Goal: Navigation & Orientation: Understand site structure

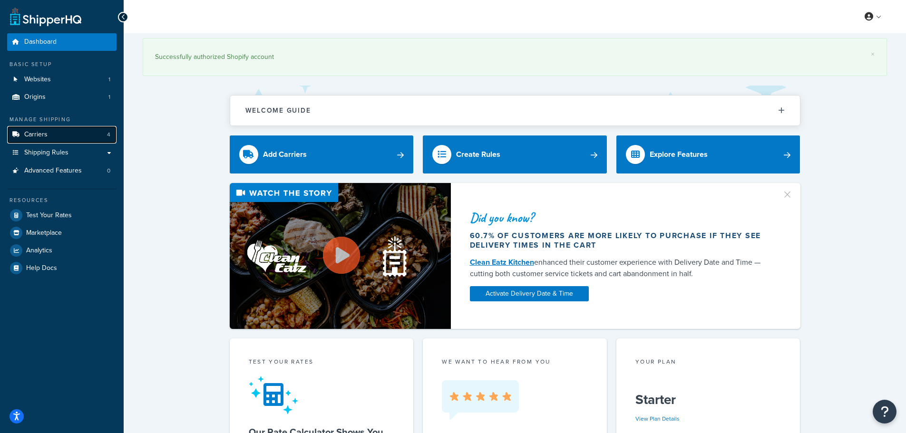
click at [44, 133] on span "Carriers" at bounding box center [35, 135] width 23 height 8
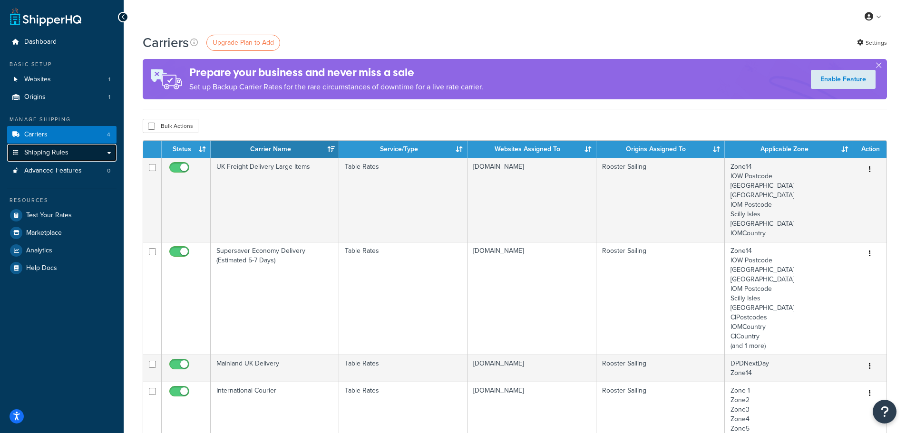
click at [58, 157] on span "Shipping Rules" at bounding box center [46, 153] width 44 height 8
click at [75, 146] on link "Shipping Rules" at bounding box center [61, 153] width 109 height 18
